Goal: Task Accomplishment & Management: Complete application form

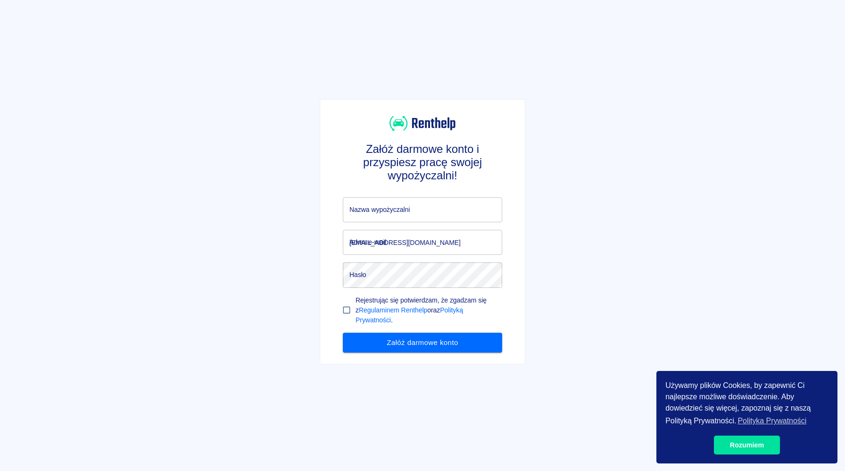
click at [435, 209] on input "Nazwa wypożyczalni" at bounding box center [422, 209] width 159 height 25
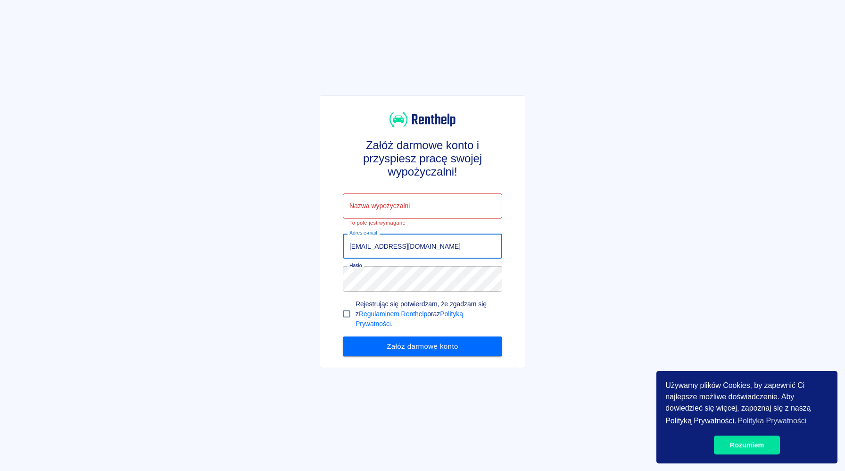
drag, startPoint x: 413, startPoint y: 240, endPoint x: 255, endPoint y: 227, distance: 158.6
click at [255, 227] on div "Załóż darmowe konto i przyspiesz pracę swojej wypożyczalni! Nazwa wypożyczalni …" at bounding box center [418, 227] width 853 height 471
click at [435, 249] on input "[EMAIL_ADDRESS][DOMAIN_NAME]" at bounding box center [422, 246] width 159 height 25
drag, startPoint x: 435, startPoint y: 249, endPoint x: 325, endPoint y: 253, distance: 110.5
click at [325, 253] on div "Załóż darmowe konto i przyspiesz pracę swojej wypożyczalni! Nazwa wypożyczalni …" at bounding box center [418, 226] width 197 height 260
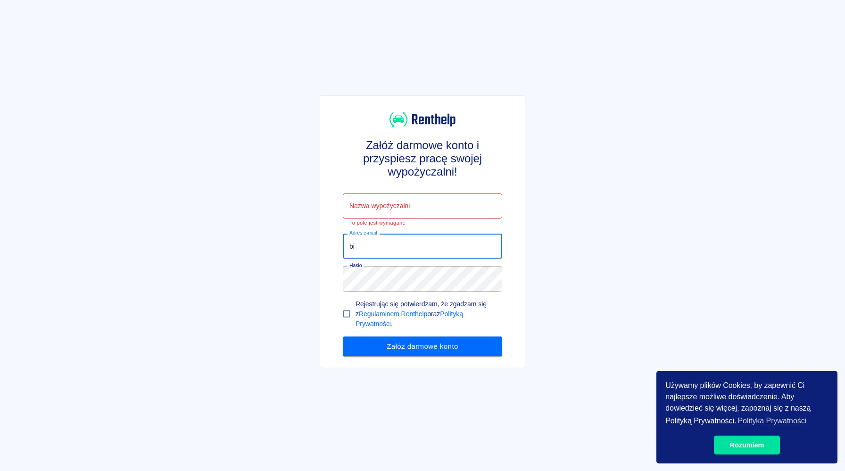
type input "b"
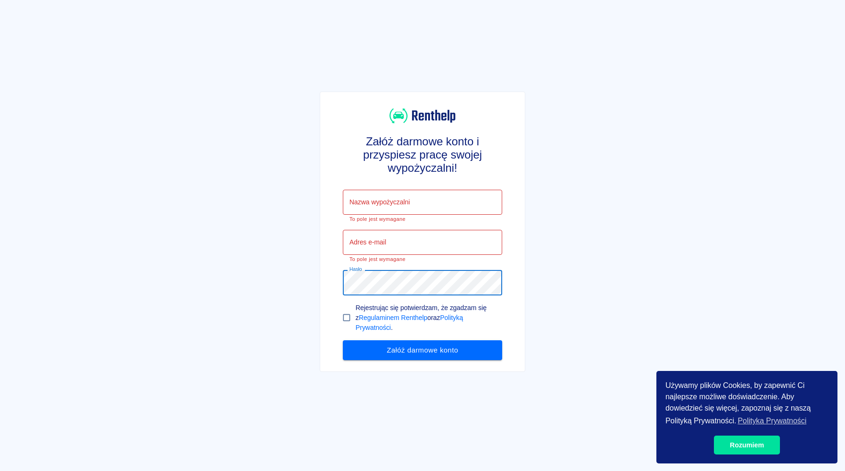
click at [318, 276] on div "Załóż darmowe konto i przyspiesz pracę swojej wypożyczalni! Nazwa wypożyczalni …" at bounding box center [418, 228] width 213 height 288
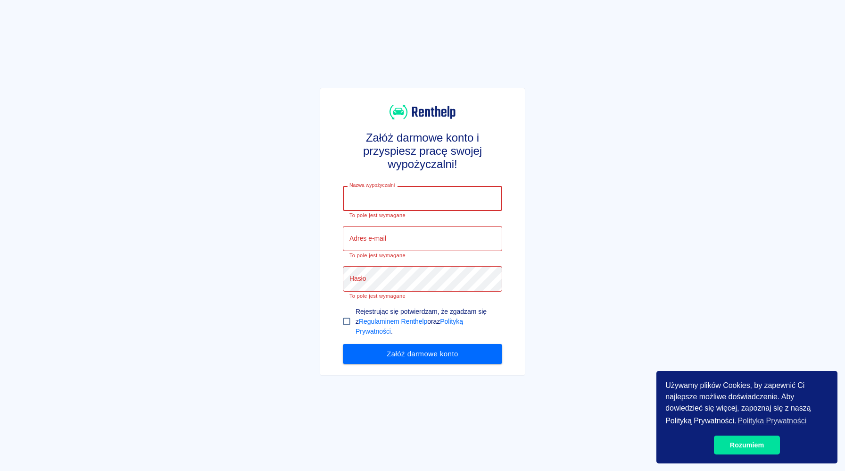
click at [420, 205] on input "Nazwa wypożyczalni" at bounding box center [422, 198] width 159 height 25
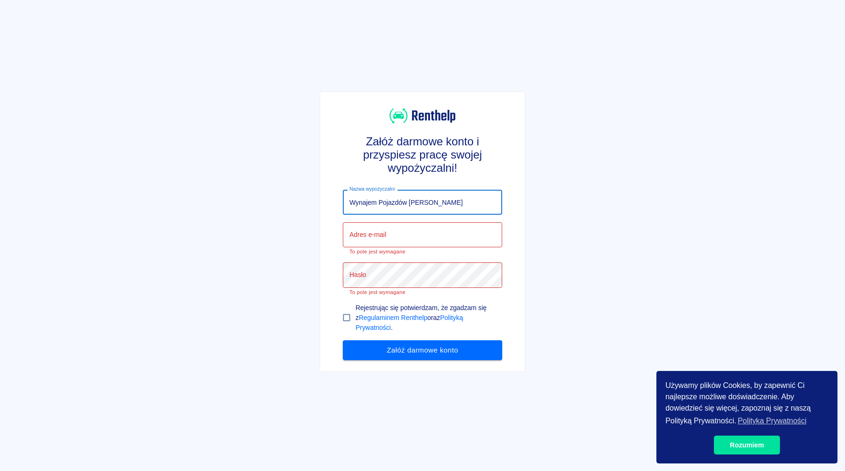
type input "Wynajem Pojazdów [PERSON_NAME]"
click at [443, 235] on input "Adres e-mail" at bounding box center [422, 234] width 159 height 25
type input "[EMAIL_ADDRESS][DOMAIN_NAME]"
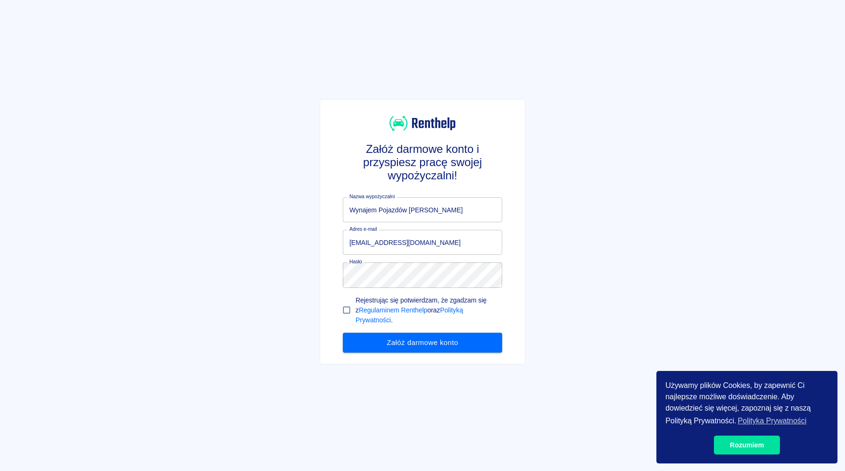
click at [506, 318] on div "Załóż darmowe konto i przyspiesz pracę swojej wypożyczalni! Nazwa wypożyczalni …" at bounding box center [418, 226] width 197 height 253
click at [348, 310] on input "Rejestrując się potwierdzam, że zgadzam się z Regulaminem Renthelp oraz Polityk…" at bounding box center [347, 310] width 18 height 18
checkbox input "true"
click at [376, 337] on button "Załóż darmowe konto" at bounding box center [422, 343] width 159 height 20
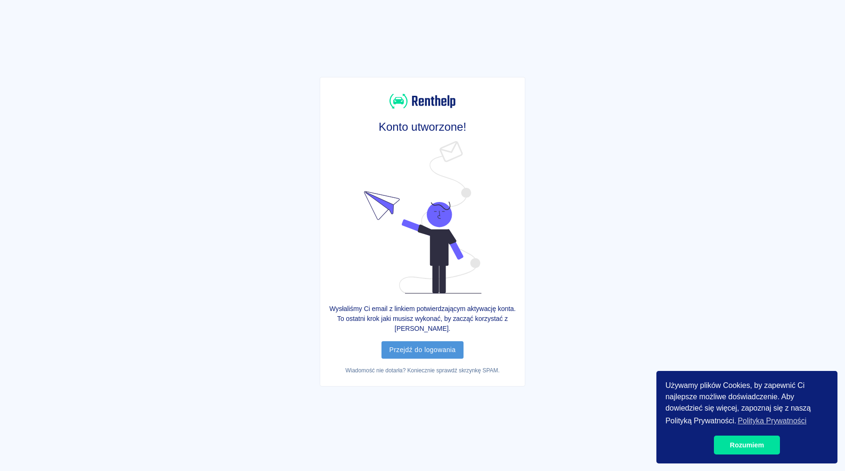
click at [445, 345] on link "Przejdź do logowania" at bounding box center [423, 349] width 82 height 17
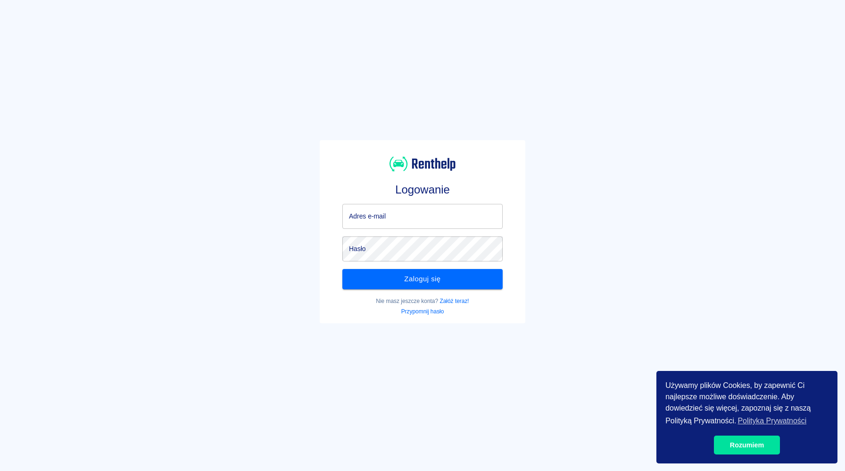
click at [431, 211] on input "Adres e-mail" at bounding box center [423, 216] width 160 height 25
type input "[EMAIL_ADDRESS][DOMAIN_NAME]"
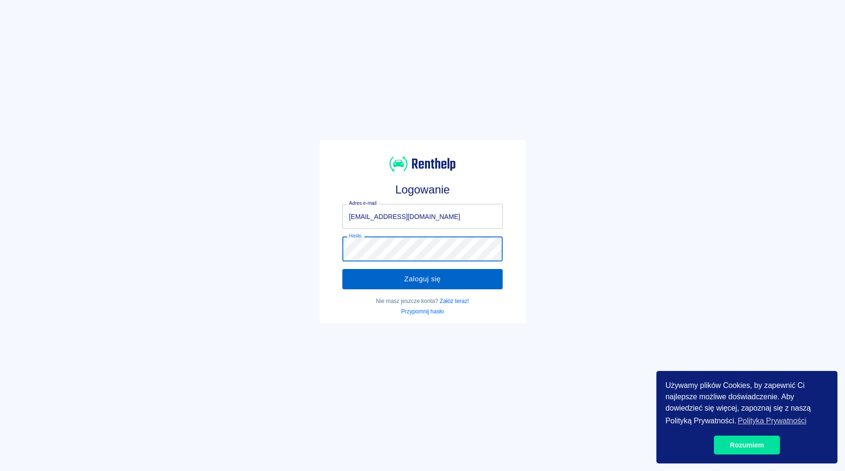
click at [390, 285] on button "Zaloguj się" at bounding box center [423, 279] width 160 height 20
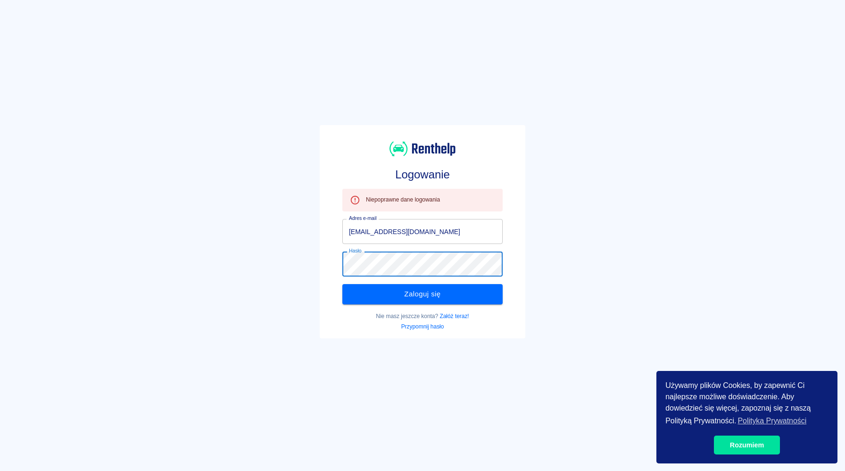
click at [284, 258] on div "Logowanie Niepoprawne dane logowania Adres e-mail [EMAIL_ADDRESS][DOMAIN_NAME] …" at bounding box center [418, 227] width 853 height 471
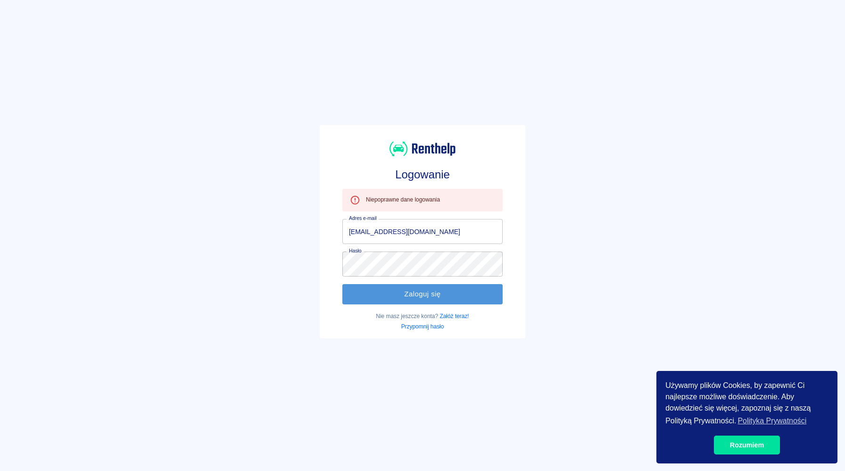
click at [368, 287] on button "Zaloguj się" at bounding box center [423, 294] width 160 height 20
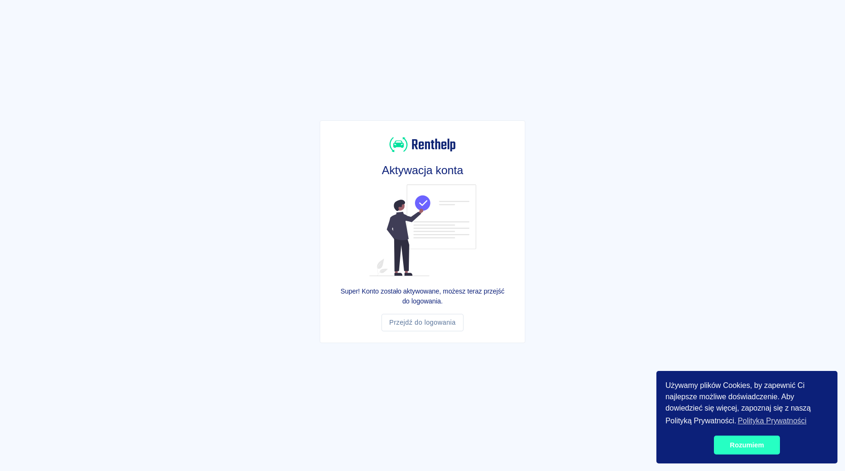
click at [742, 449] on link "Rozumiem" at bounding box center [747, 444] width 66 height 19
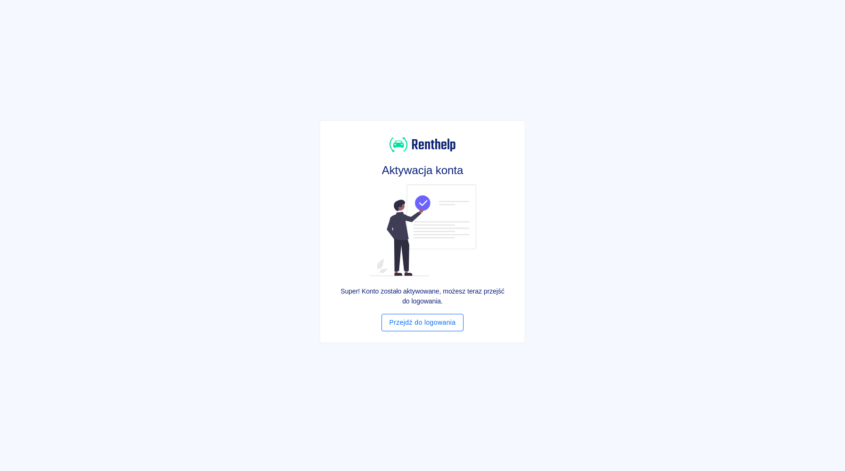
click at [433, 327] on link "Przejdź do logowania" at bounding box center [423, 322] width 82 height 17
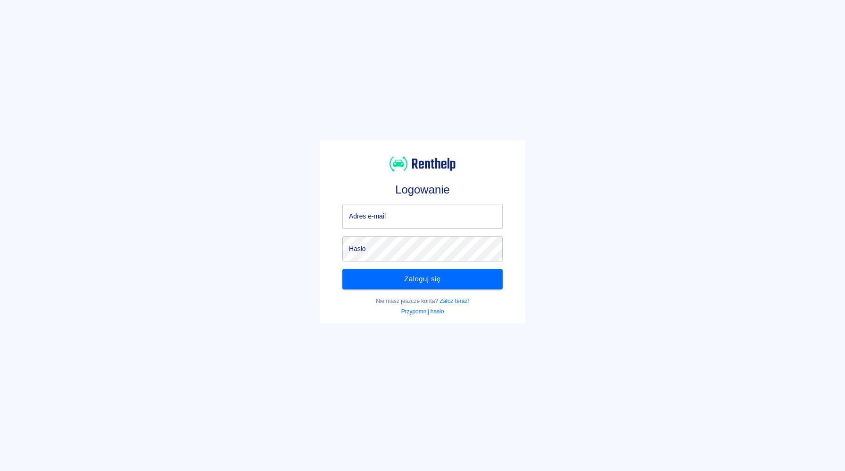
type input "biuro@cargorent.pl"
click at [426, 219] on input "[EMAIL_ADDRESS][DOMAIN_NAME]" at bounding box center [423, 216] width 160 height 25
